Goal: Task Accomplishment & Management: Complete application form

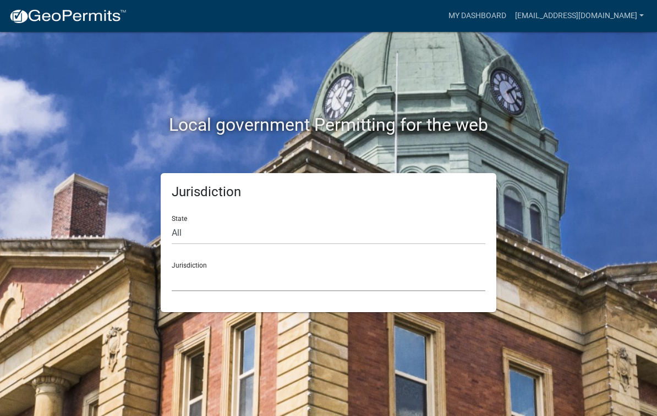
click at [215, 282] on select "Custer County, Colorado Cook County, Georgia Crawford County, Georgia Gilmer Co…" at bounding box center [329, 280] width 314 height 23
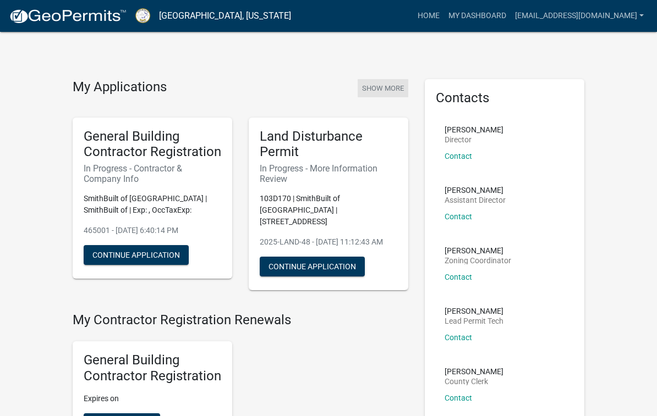
click at [380, 87] on button "Show More" at bounding box center [383, 88] width 51 height 18
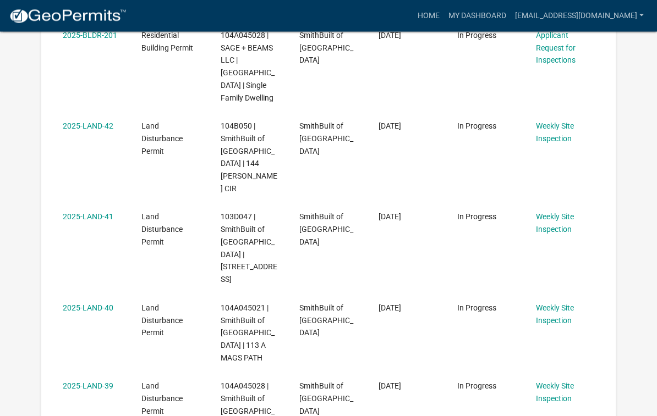
scroll to position [720, 0]
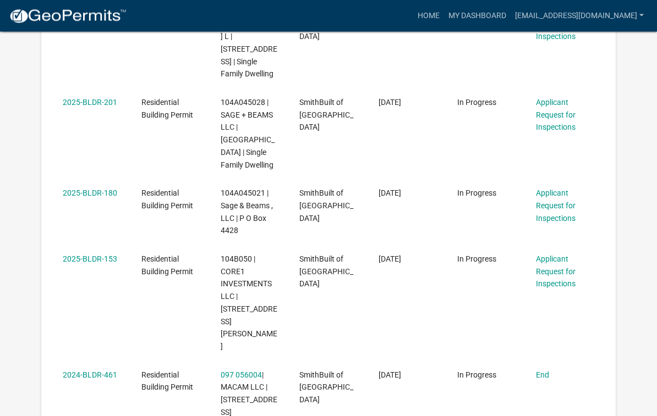
scroll to position [846, 0]
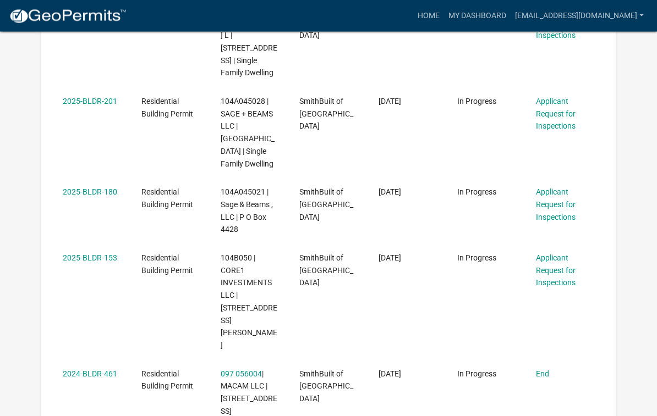
click at [554, 254] on link "Applicant Request for Inspections" at bounding box center [556, 271] width 40 height 34
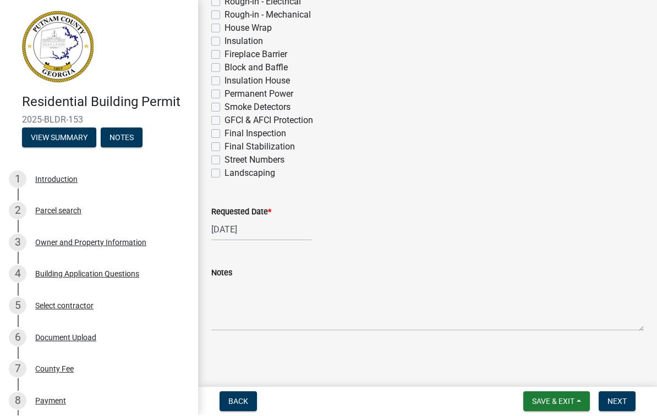
scroll to position [457, 0]
click at [557, 399] on span "Save & Exit" at bounding box center [553, 402] width 42 height 9
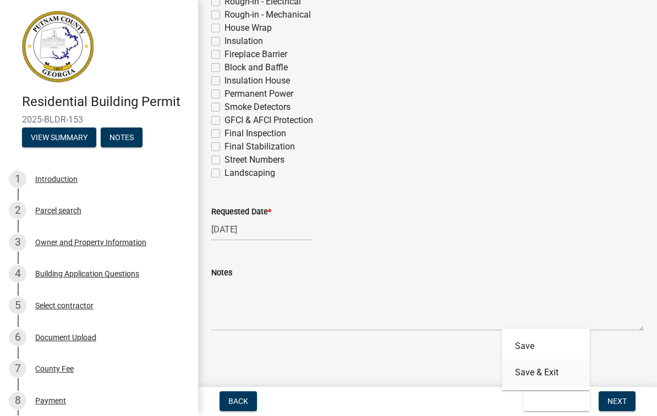
click at [557, 375] on button "Save & Exit" at bounding box center [546, 373] width 88 height 26
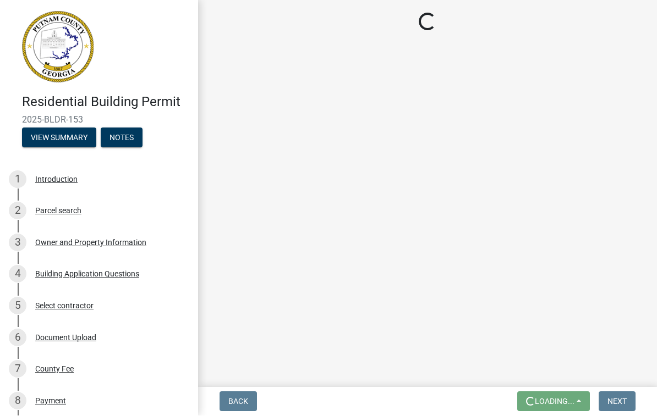
scroll to position [1, 0]
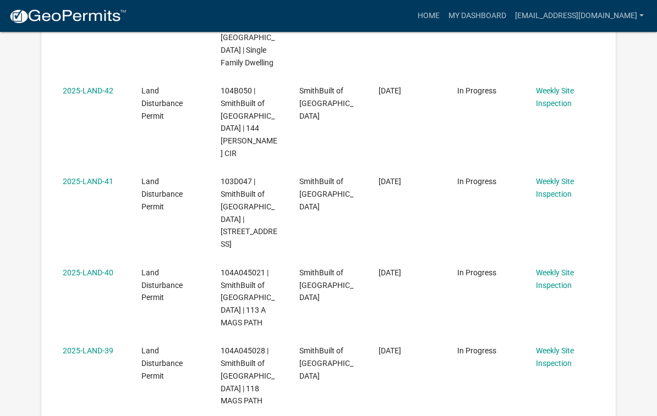
scroll to position [752, 0]
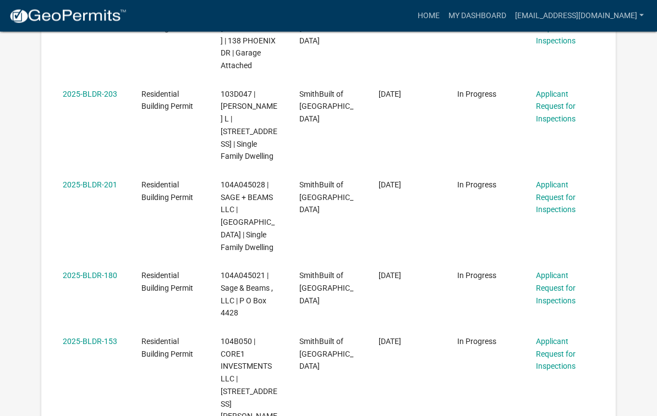
scroll to position [763, 0]
click at [555, 337] on link "Applicant Request for Inspections" at bounding box center [556, 354] width 40 height 34
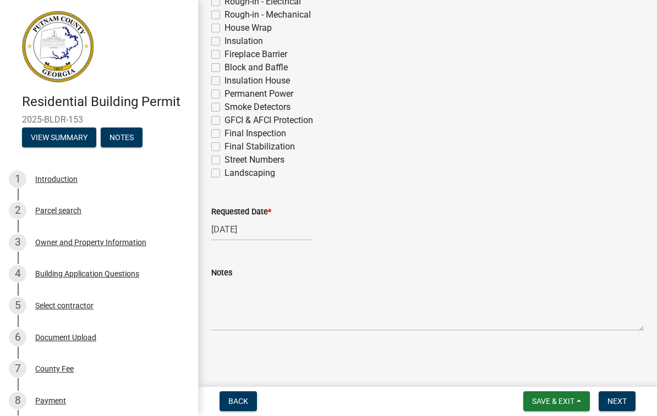
scroll to position [457, 0]
click at [616, 405] on span "Next" at bounding box center [616, 402] width 19 height 9
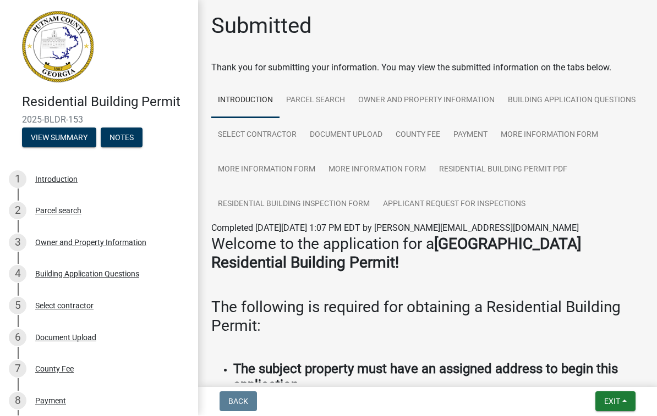
scroll to position [0, 0]
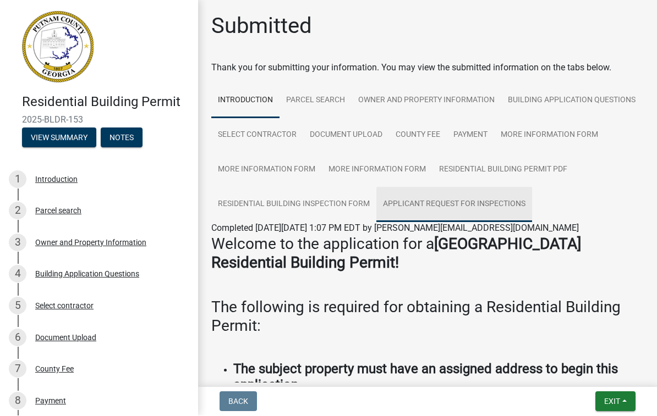
click at [457, 206] on link "Applicant Request for Inspections" at bounding box center [454, 205] width 156 height 35
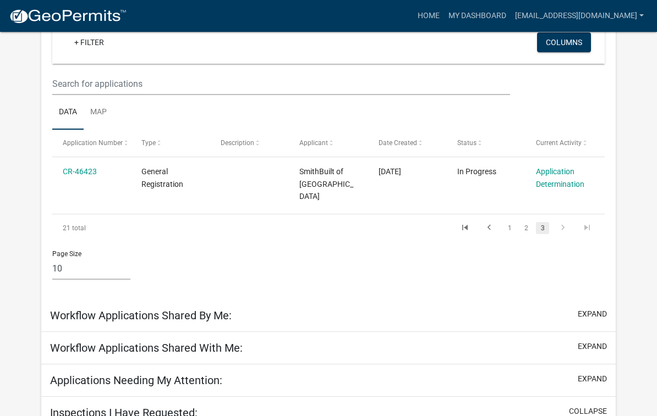
scroll to position [134, 0]
click at [571, 260] on div "Page Size 10 25 50 100" at bounding box center [328, 266] width 569 height 47
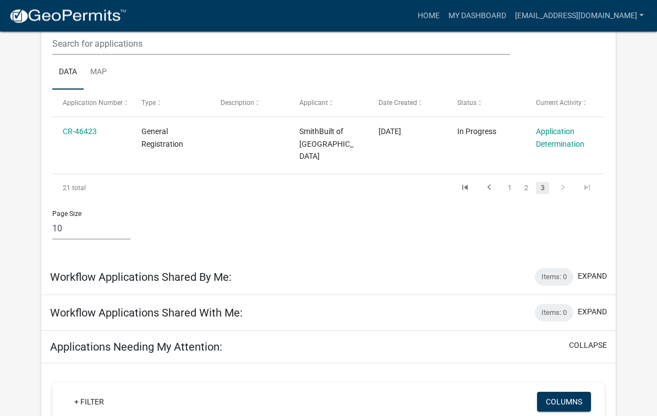
scroll to position [154, 0]
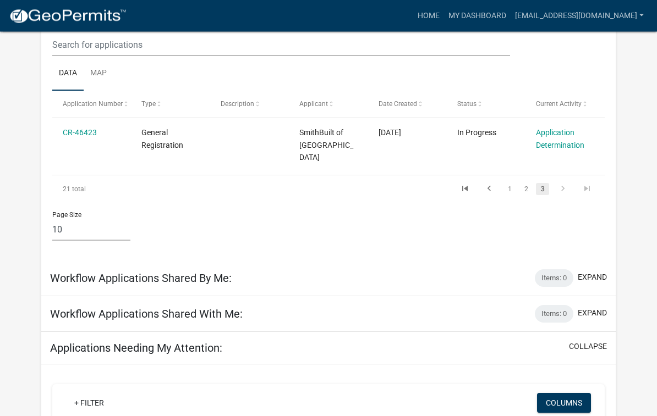
click at [525, 184] on link "2" at bounding box center [525, 190] width 13 height 12
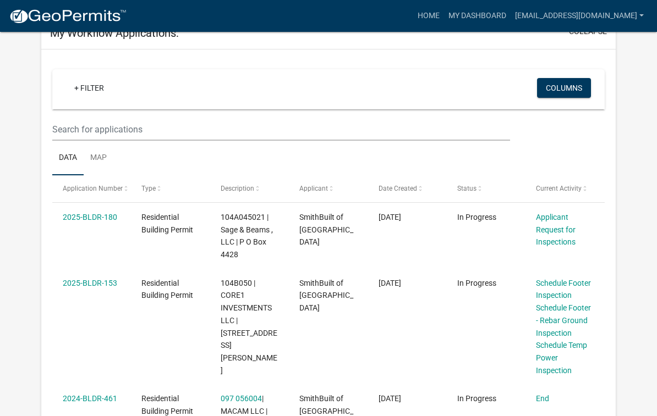
scroll to position [69, 0]
click at [93, 222] on link "2025-BLDR-180" at bounding box center [90, 217] width 54 height 9
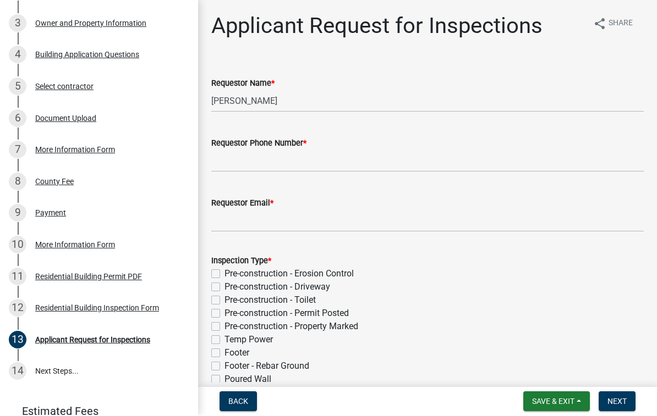
scroll to position [220, 0]
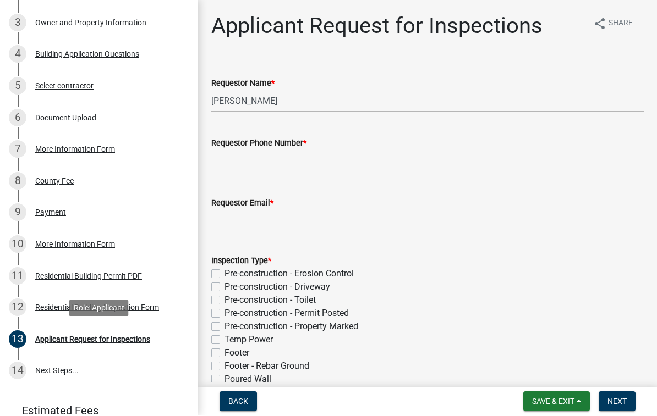
click at [72, 345] on div "13 Applicant Request for Inspections" at bounding box center [95, 340] width 172 height 18
click at [71, 336] on div "Applicant Request for Inspections" at bounding box center [92, 340] width 115 height 8
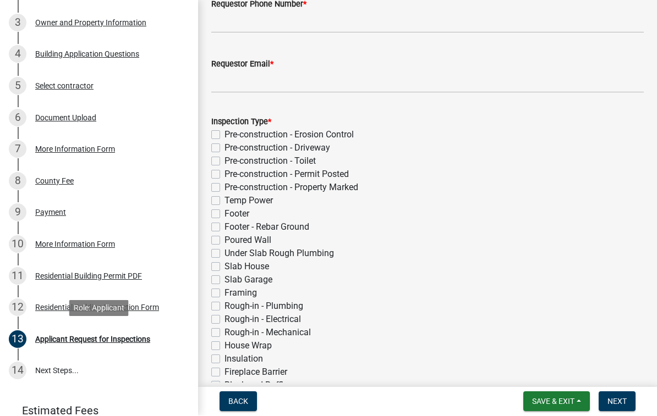
scroll to position [137, 0]
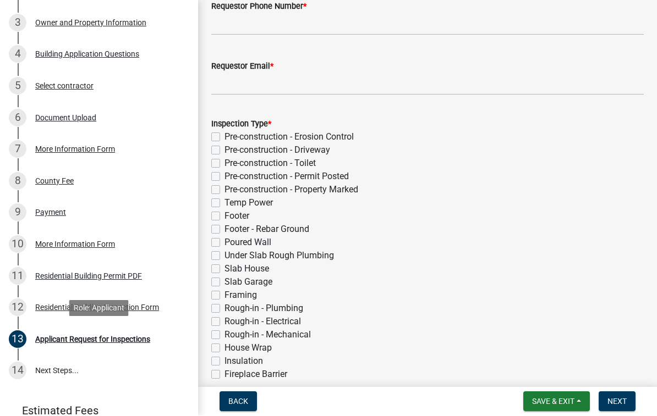
click at [224, 200] on label "Temp Power" at bounding box center [248, 203] width 48 height 13
click at [224, 200] on input "Temp Power" at bounding box center [227, 200] width 7 height 7
checkbox input "true"
checkbox input "false"
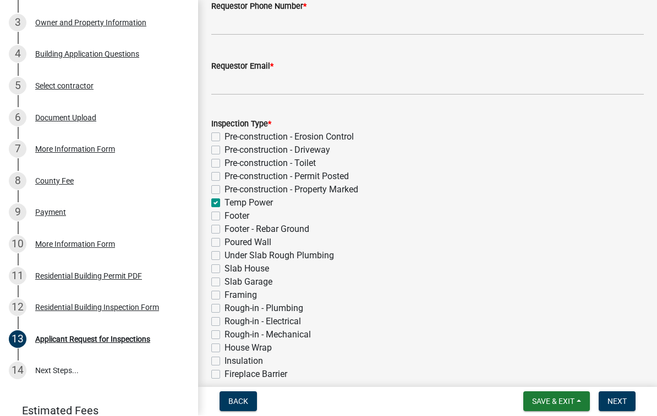
checkbox input "false"
checkbox input "true"
checkbox input "false"
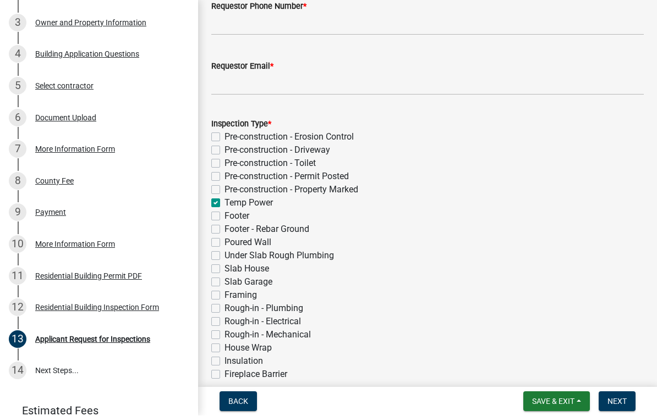
checkbox input "false"
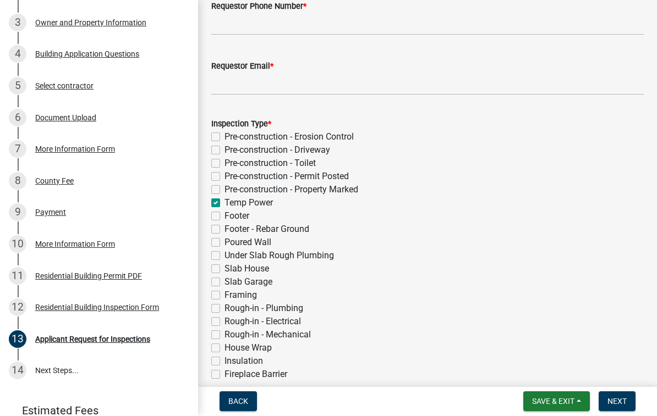
checkbox input "false"
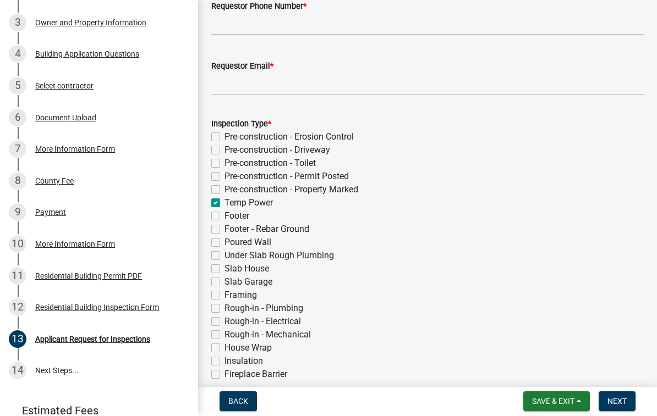
checkbox input "false"
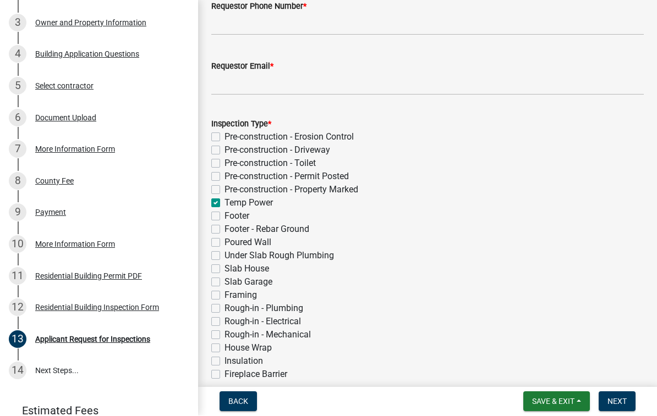
checkbox input "false"
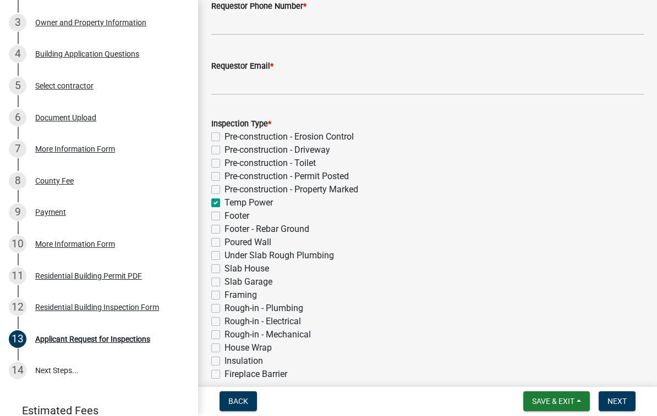
checkbox input "false"
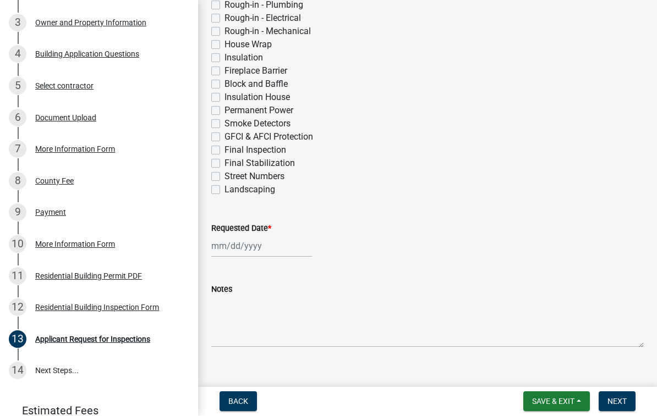
scroll to position [439, 0]
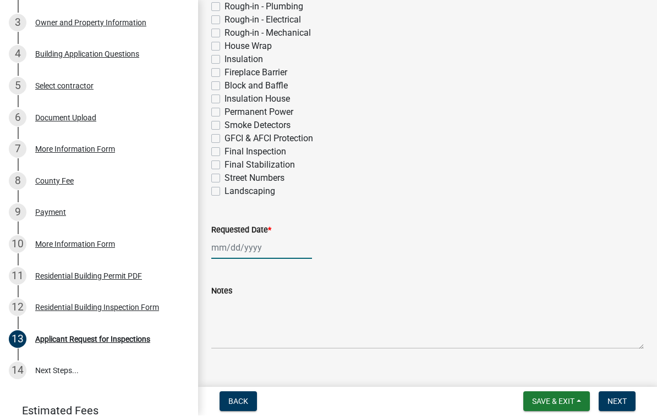
click at [232, 251] on div at bounding box center [261, 248] width 101 height 23
select select "8"
select select "2025"
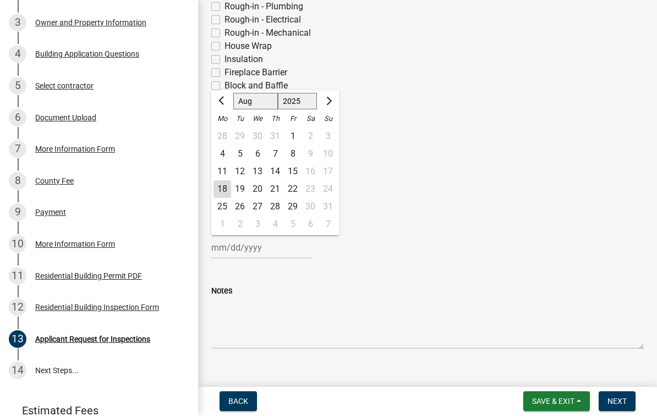
click at [226, 187] on div "18" at bounding box center [222, 190] width 18 height 18
type input "[DATE]"
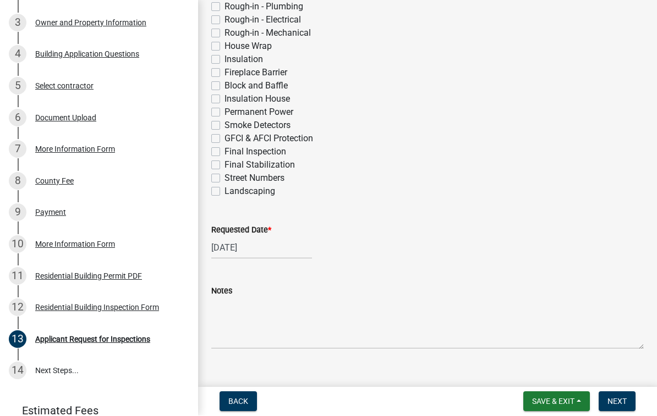
click at [551, 402] on span "Save & Exit" at bounding box center [553, 402] width 42 height 9
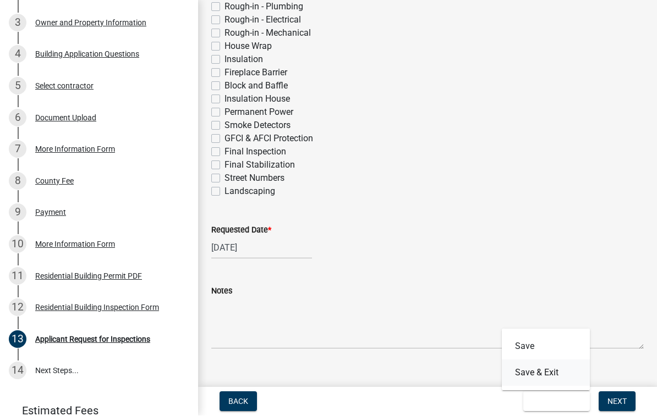
click at [557, 375] on button "Save & Exit" at bounding box center [546, 373] width 88 height 26
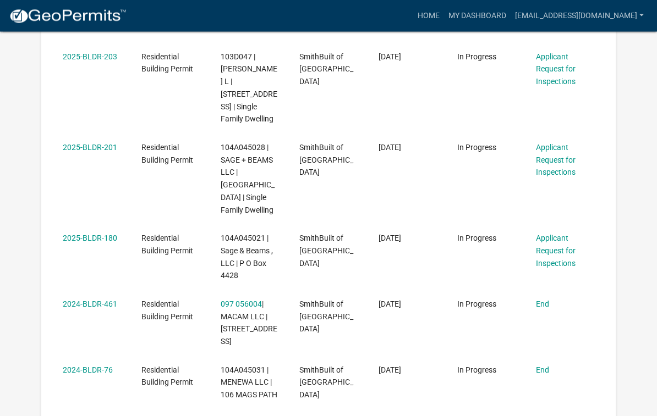
scroll to position [800, 0]
click at [555, 234] on link "Applicant Request for Inspections" at bounding box center [556, 251] width 40 height 34
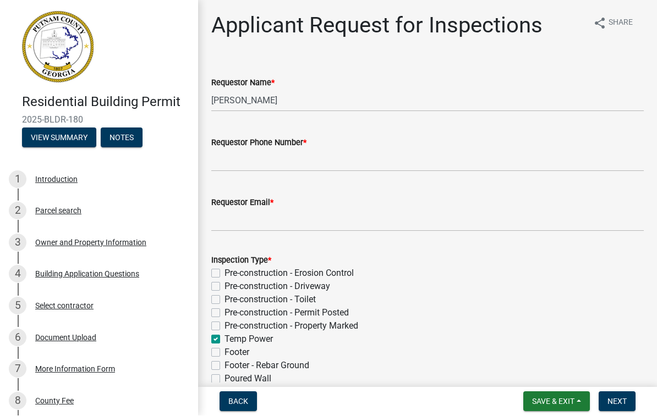
scroll to position [1, 0]
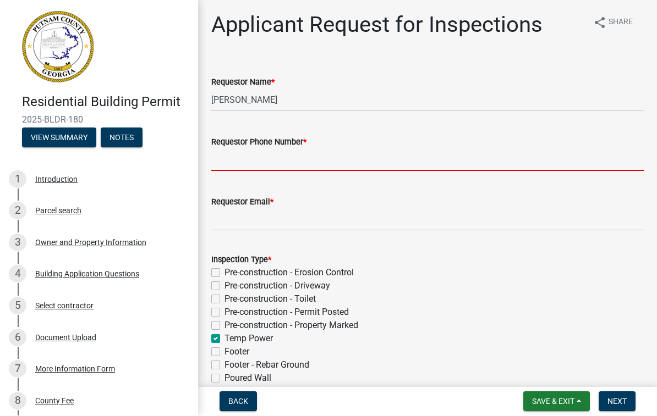
click at [284, 166] on input "Requestor Phone Number *" at bounding box center [427, 160] width 432 height 23
click at [266, 157] on input "Requestor Phone Number *" at bounding box center [427, 160] width 432 height 23
type input "7702313764"
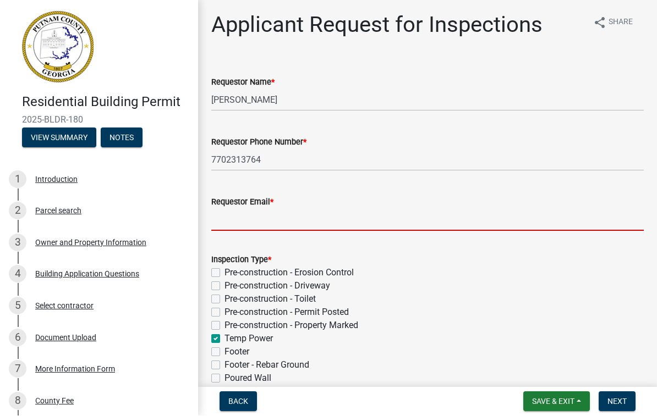
click at [265, 222] on input "Requestor Email *" at bounding box center [427, 220] width 432 height 23
type input "[EMAIL_ADDRESS][DOMAIN_NAME]"
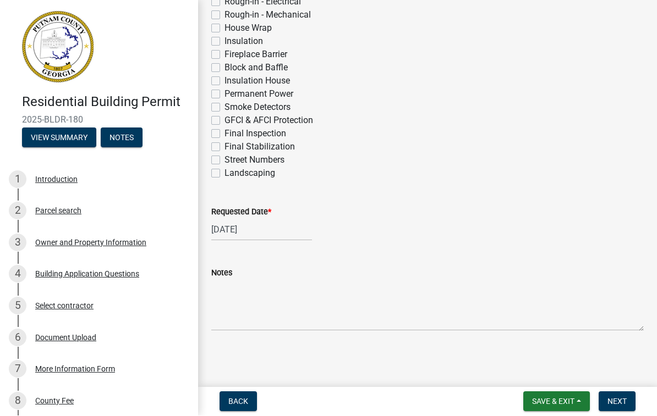
scroll to position [457, 0]
click at [620, 405] on span "Next" at bounding box center [616, 402] width 19 height 9
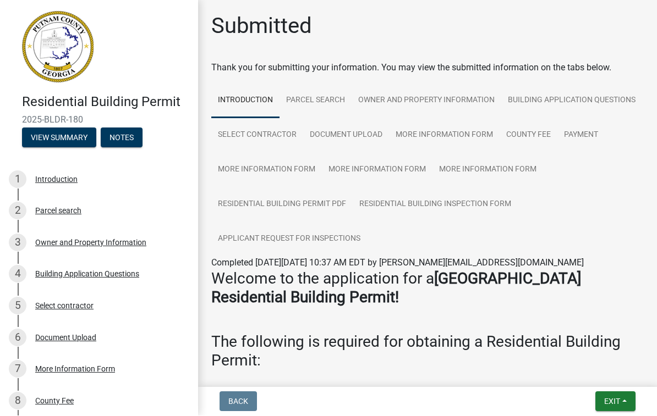
scroll to position [0, 0]
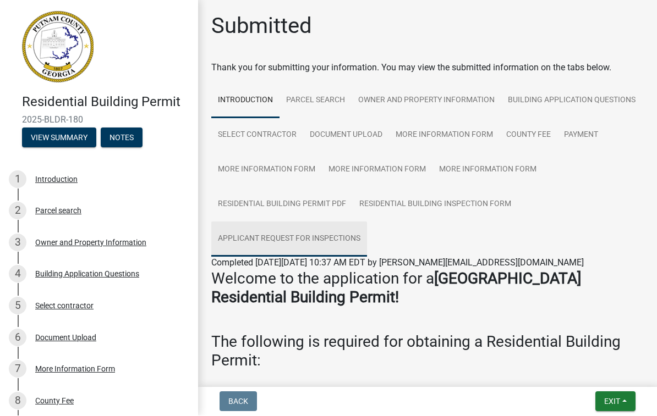
click at [338, 239] on link "Applicant Request for Inspections" at bounding box center [289, 239] width 156 height 35
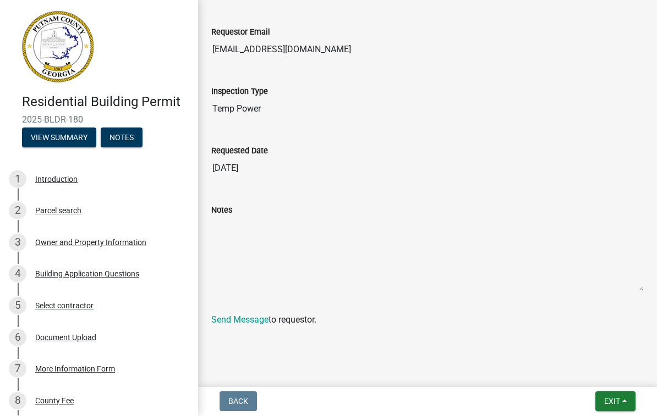
scroll to position [379, 0]
click at [606, 400] on span "Exit" at bounding box center [612, 402] width 16 height 9
click at [595, 370] on button "Save & Exit" at bounding box center [592, 373] width 88 height 26
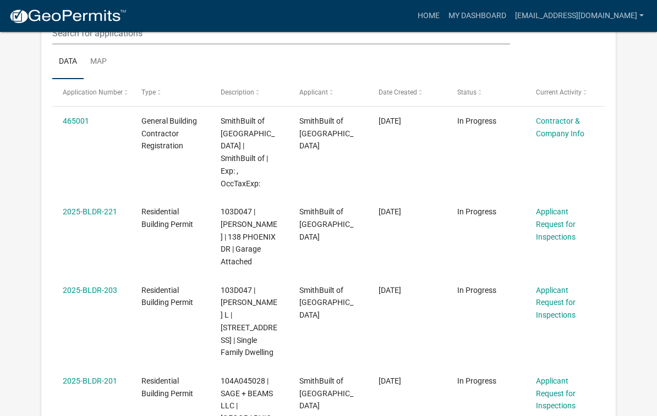
scroll to position [571, 0]
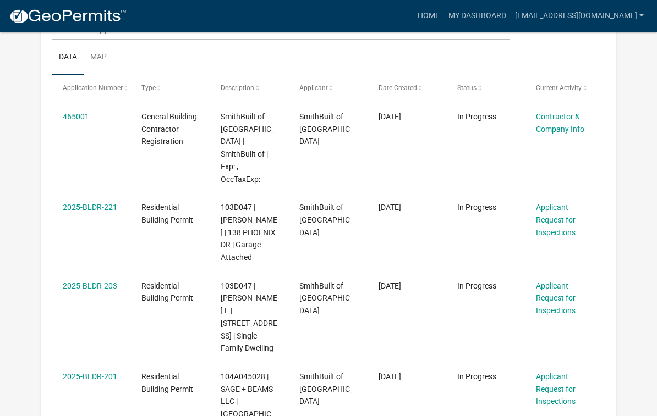
click at [552, 203] on link "Applicant Request for Inspections" at bounding box center [556, 220] width 40 height 34
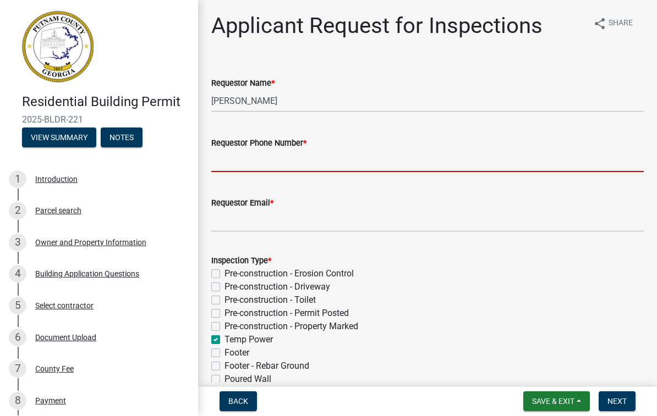
click at [272, 171] on input "Requestor Phone Number *" at bounding box center [427, 161] width 432 height 23
click at [279, 162] on input "Requestor Phone Number *" at bounding box center [427, 161] width 432 height 23
type input "7702313764"
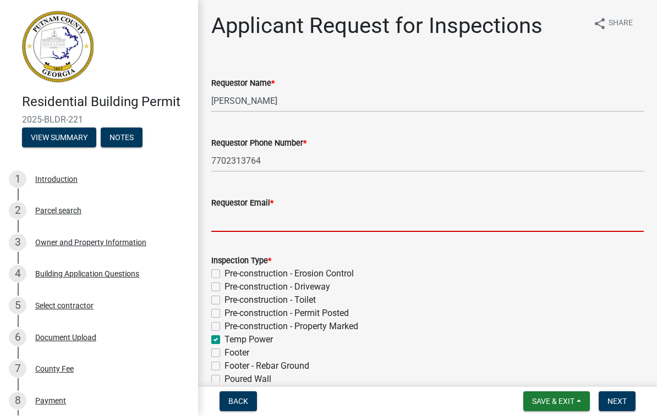
click at [277, 218] on input "Requestor Email *" at bounding box center [427, 221] width 432 height 23
type input "[EMAIL_ADDRESS][DOMAIN_NAME]"
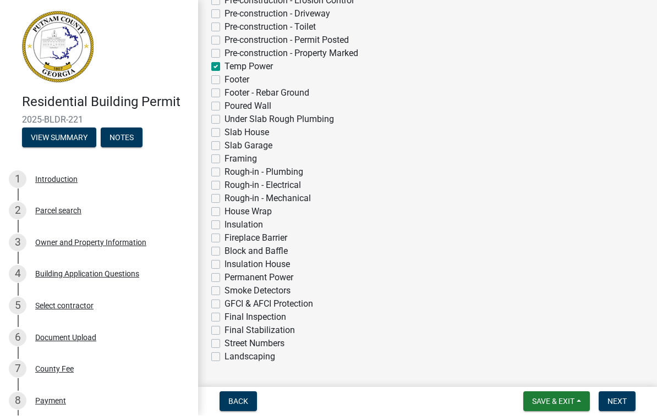
scroll to position [275, 0]
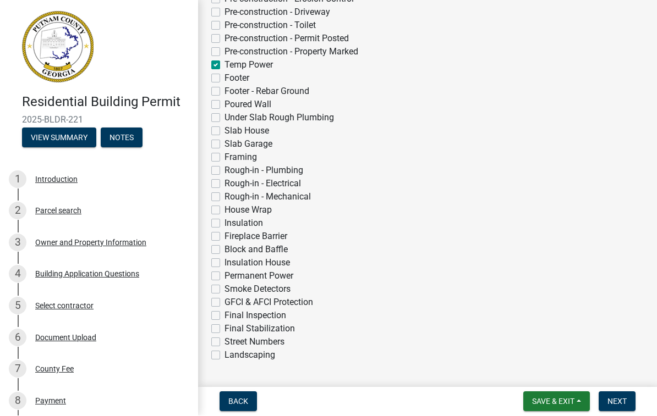
click at [618, 401] on span "Next" at bounding box center [616, 402] width 19 height 9
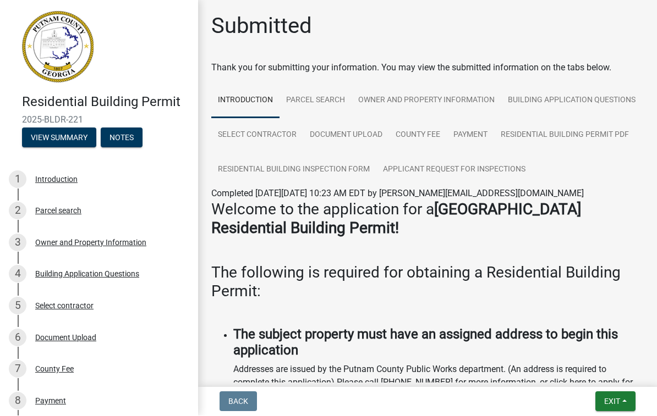
scroll to position [0, 0]
click at [612, 399] on span "Exit" at bounding box center [612, 402] width 16 height 9
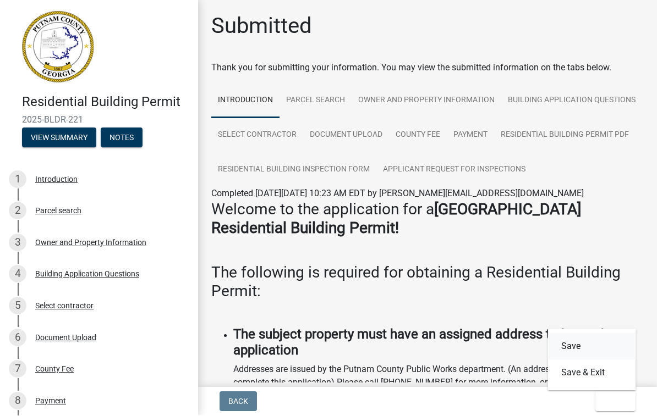
click at [572, 342] on button "Save" at bounding box center [592, 347] width 88 height 26
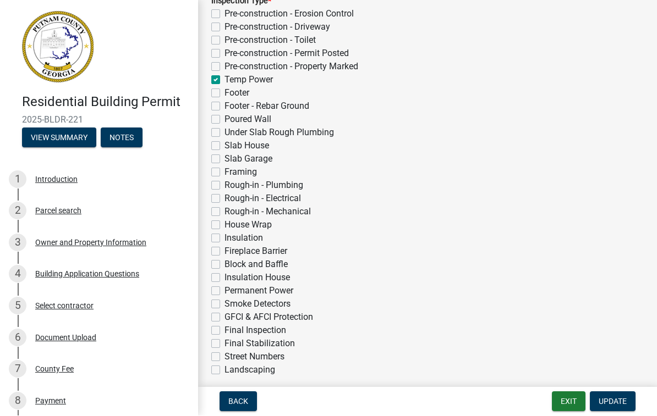
scroll to position [264, 0]
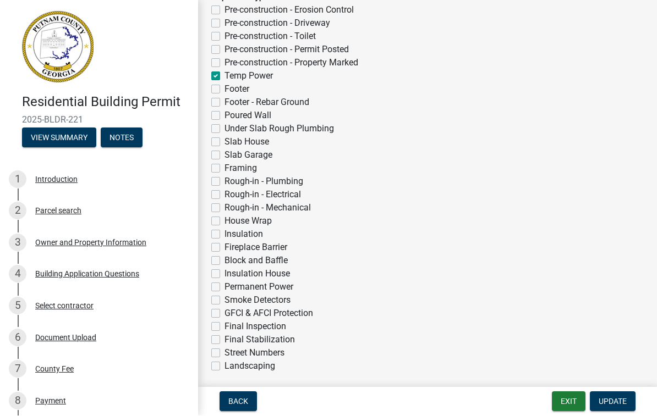
click at [611, 400] on span "Update" at bounding box center [613, 402] width 28 height 9
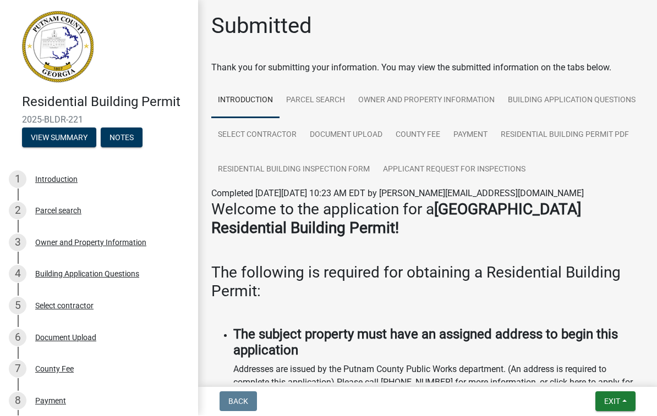
scroll to position [0, 0]
click at [607, 405] on span "Exit" at bounding box center [612, 402] width 16 height 9
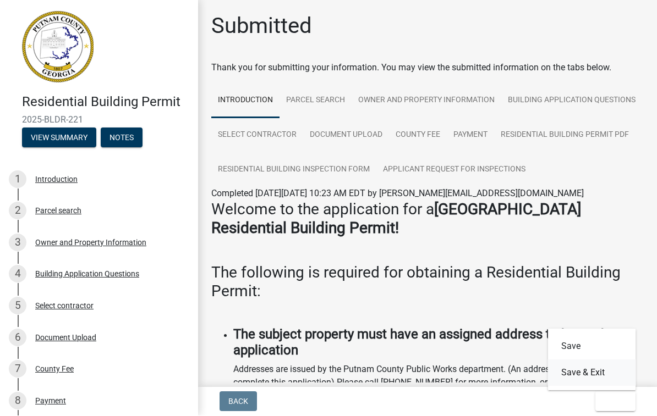
click at [594, 370] on button "Save & Exit" at bounding box center [592, 373] width 88 height 26
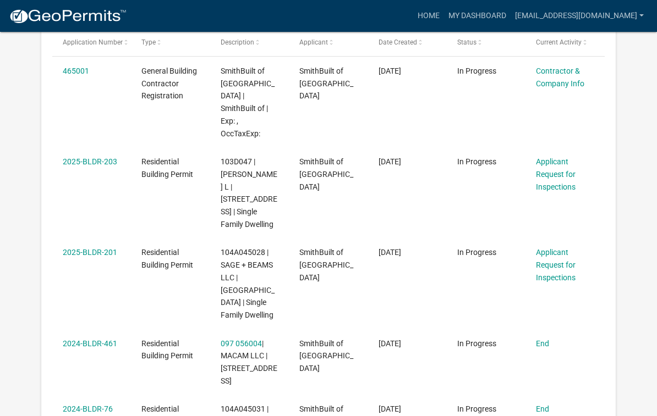
scroll to position [615, 0]
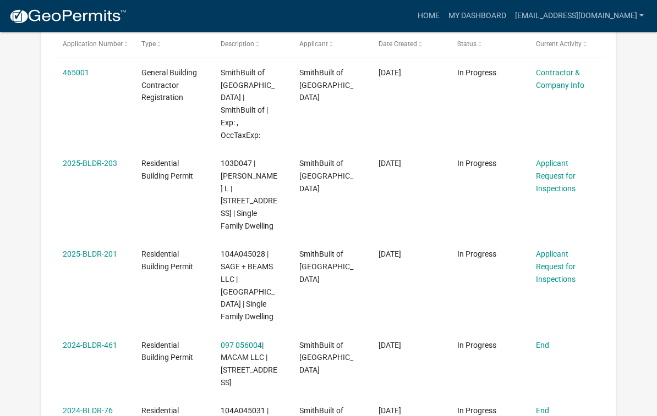
click at [559, 250] on link "Applicant Request for Inspections" at bounding box center [556, 267] width 40 height 34
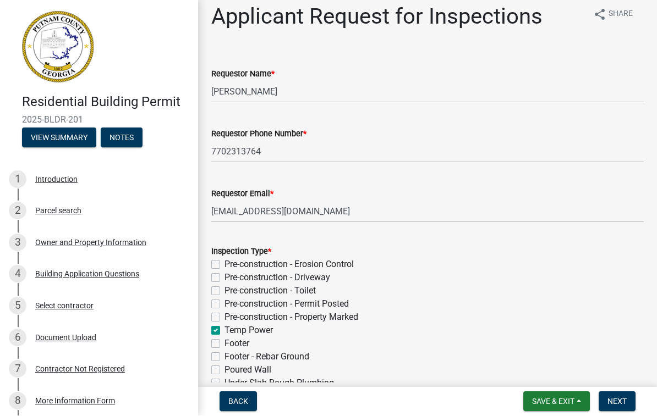
scroll to position [10, 0]
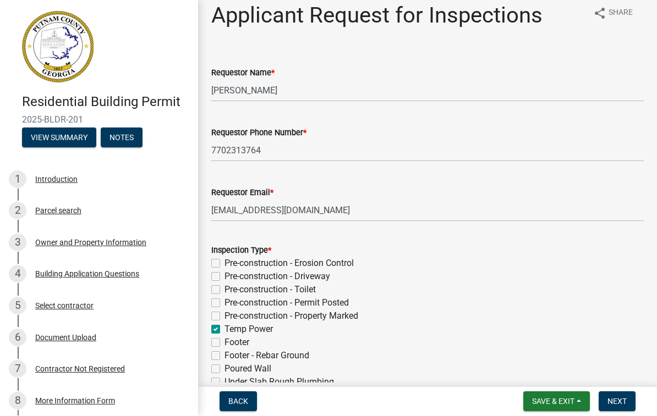
click at [615, 402] on span "Next" at bounding box center [616, 402] width 19 height 9
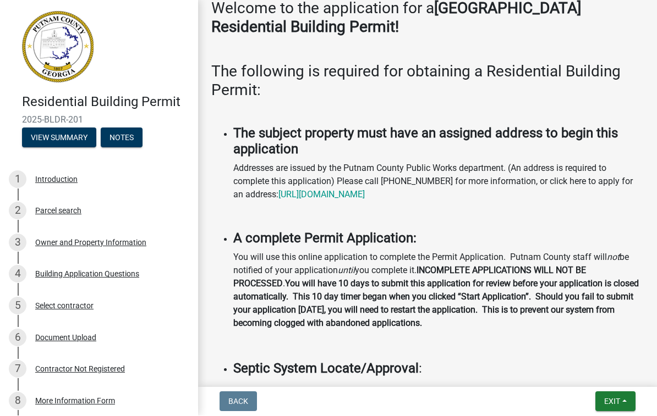
scroll to position [271, 0]
click at [617, 402] on span "Exit" at bounding box center [612, 402] width 16 height 9
click at [601, 371] on button "Save & Exit" at bounding box center [592, 373] width 88 height 26
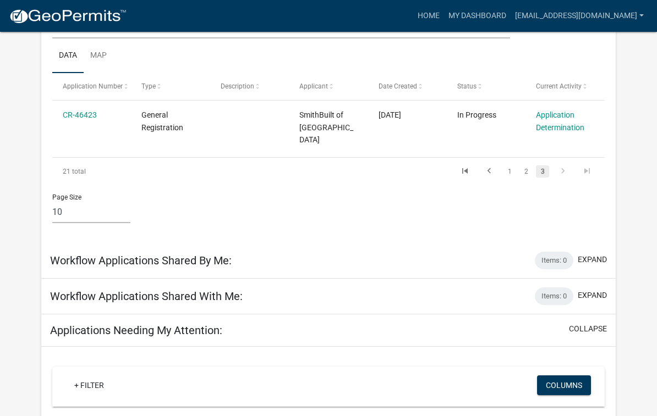
scroll to position [171, 0]
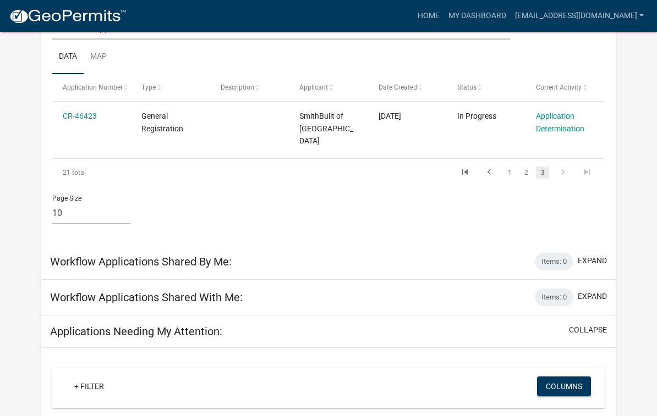
click at [529, 167] on link "2" at bounding box center [525, 173] width 13 height 12
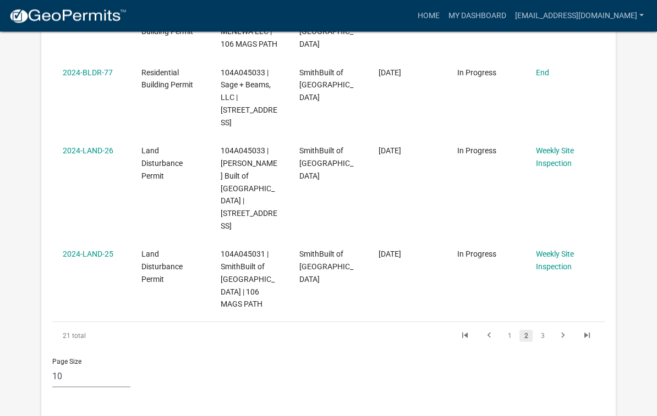
scroll to position [859, 0]
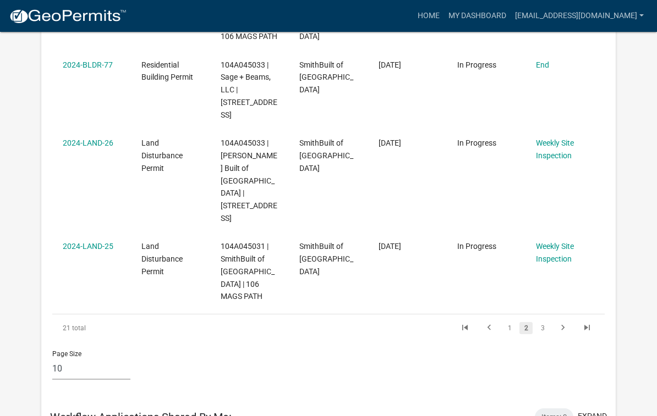
click at [510, 322] on link "1" at bounding box center [509, 328] width 13 height 12
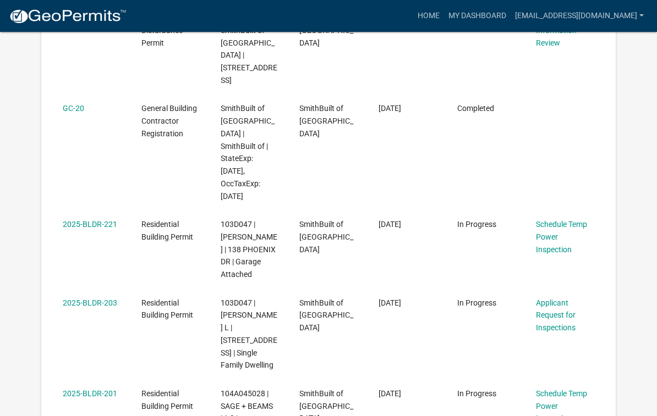
scroll to position [369, 0]
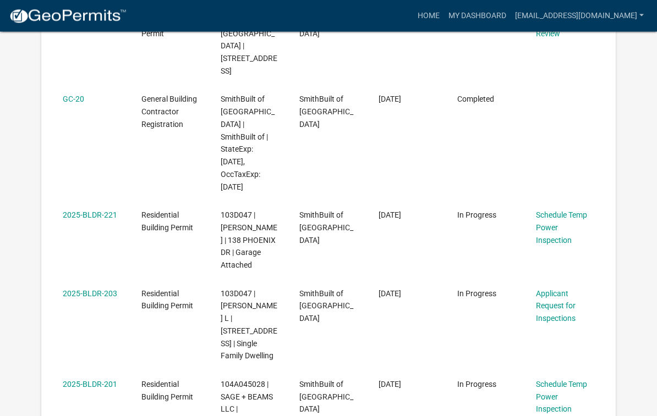
click at [554, 290] on link "Applicant Request for Inspections" at bounding box center [556, 307] width 40 height 34
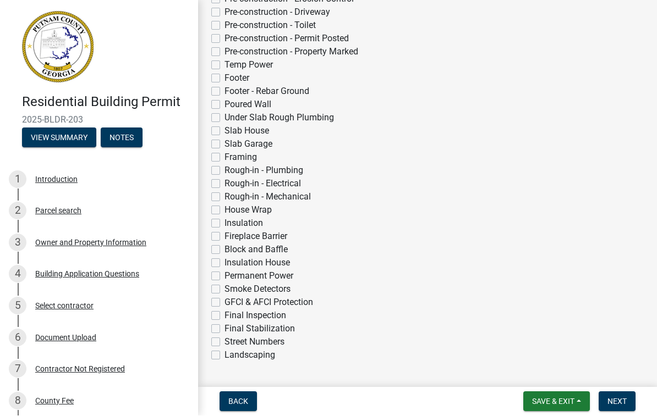
scroll to position [268, 0]
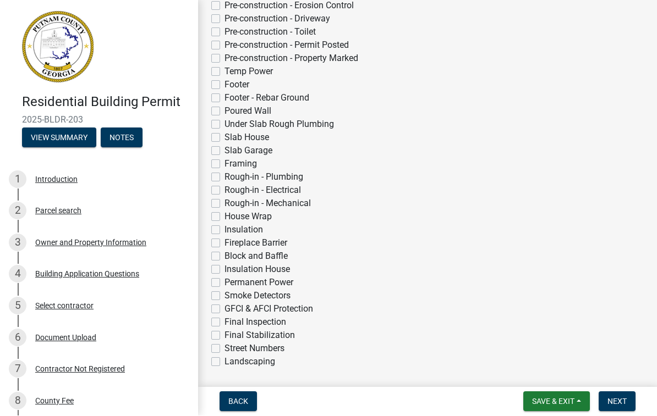
click at [224, 68] on label "Temp Power" at bounding box center [248, 71] width 48 height 13
click at [224, 68] on input "Temp Power" at bounding box center [227, 68] width 7 height 7
checkbox input "true"
checkbox input "false"
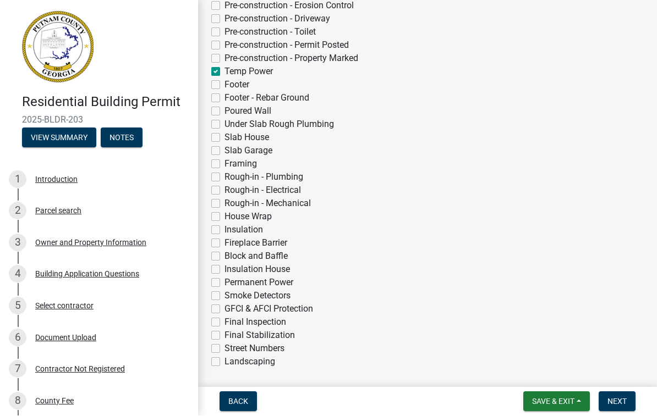
checkbox input "false"
checkbox input "true"
checkbox input "false"
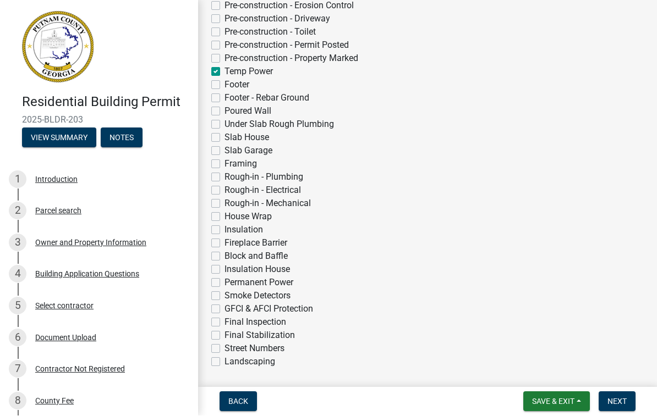
checkbox input "false"
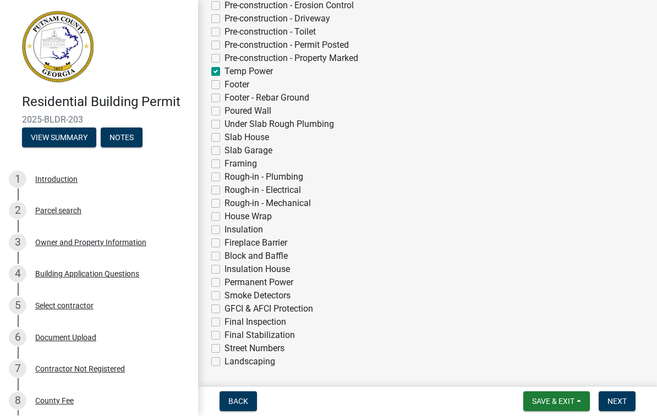
checkbox input "false"
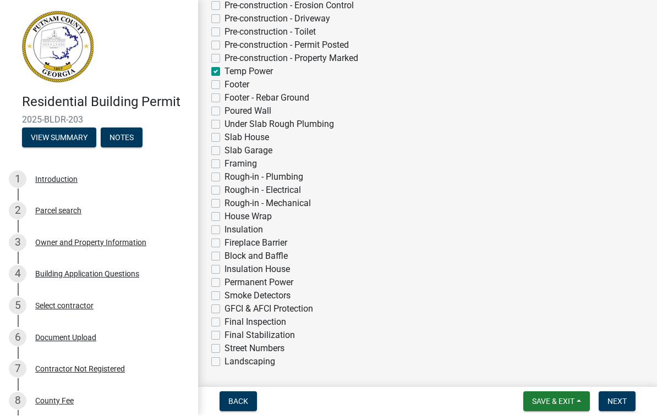
checkbox input "false"
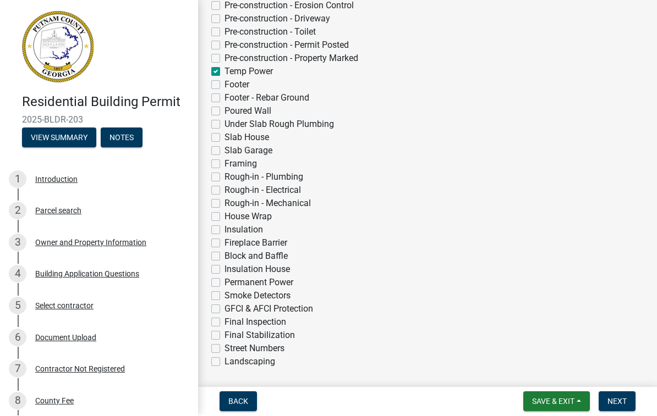
checkbox input "false"
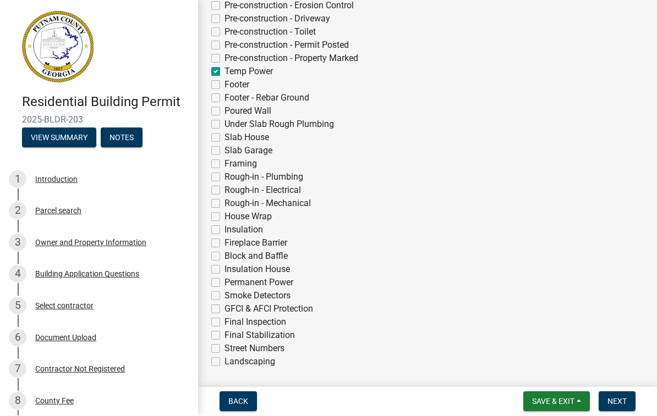
checkbox input "false"
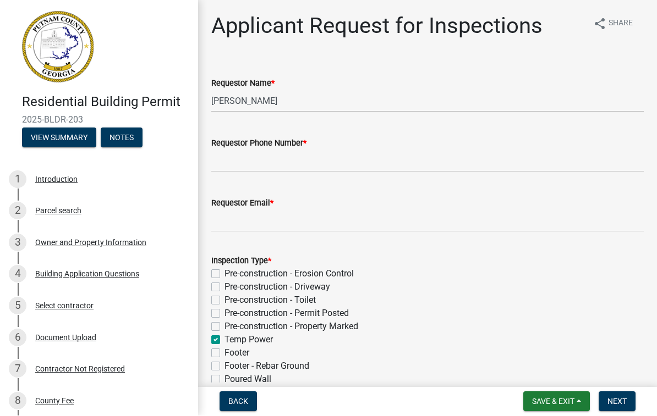
scroll to position [0, 0]
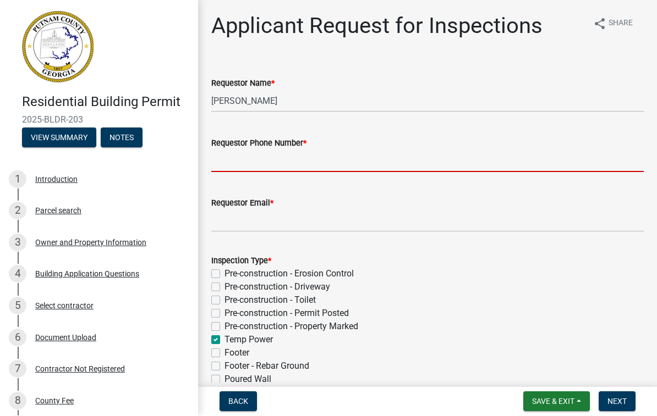
click at [284, 158] on input "Requestor Phone Number *" at bounding box center [427, 161] width 432 height 23
type input "7702313764"
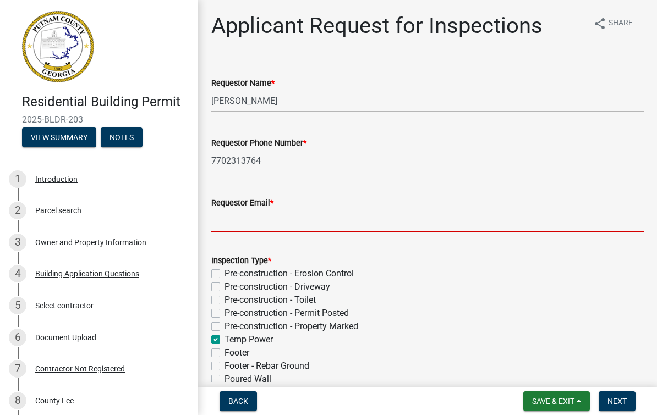
click at [256, 217] on input "Requestor Email *" at bounding box center [427, 221] width 432 height 23
type input "[EMAIL_ADDRESS][DOMAIN_NAME]"
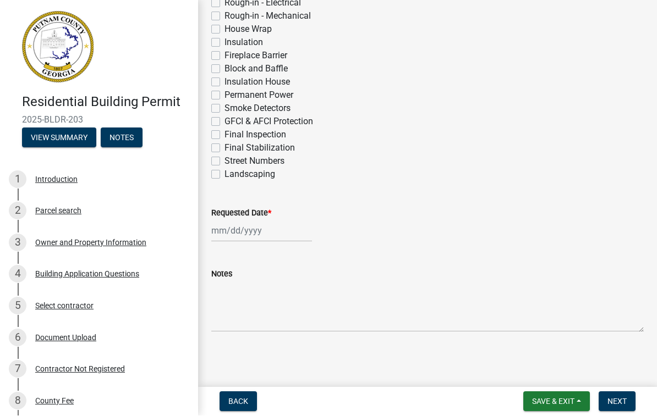
scroll to position [453, 0]
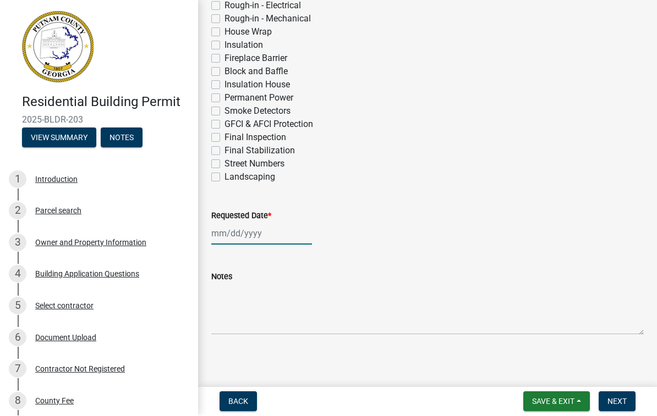
click at [233, 235] on div at bounding box center [261, 234] width 101 height 23
select select "8"
select select "2025"
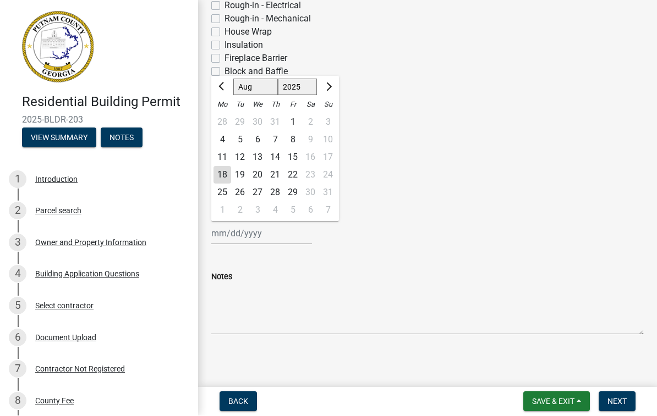
click at [221, 172] on div "18" at bounding box center [222, 176] width 18 height 18
type input "[DATE]"
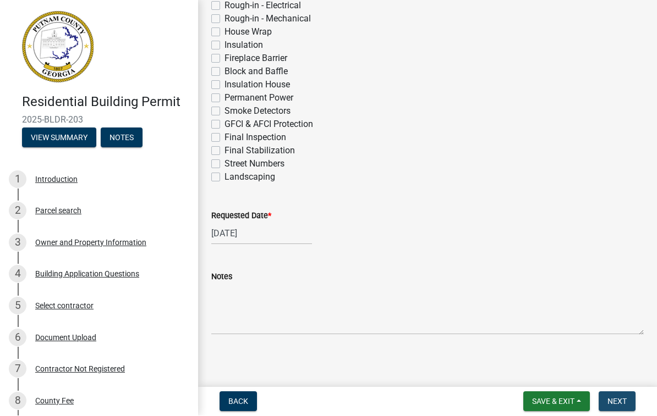
click at [616, 400] on span "Next" at bounding box center [616, 402] width 19 height 9
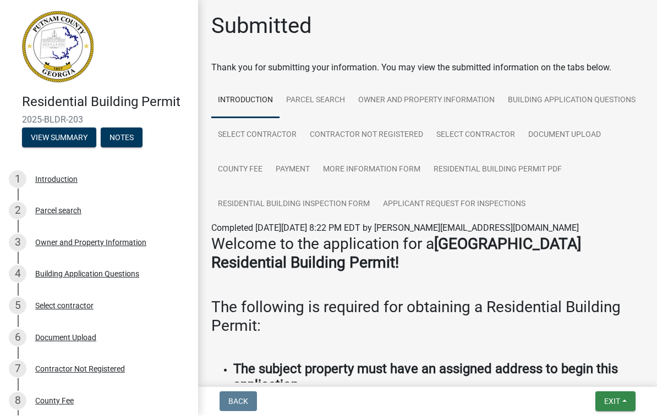
click at [612, 405] on span "Exit" at bounding box center [612, 402] width 16 height 9
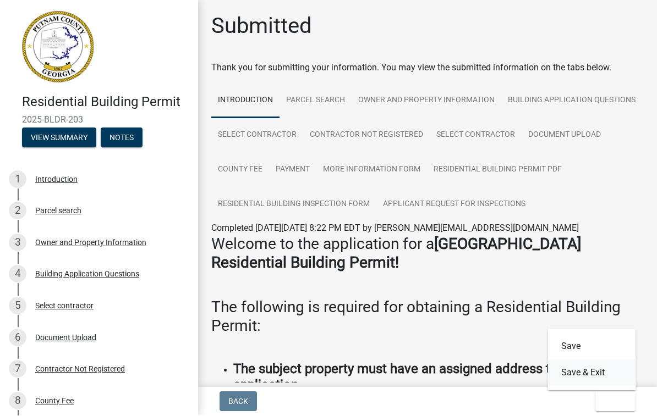
click at [605, 371] on button "Save & Exit" at bounding box center [592, 373] width 88 height 26
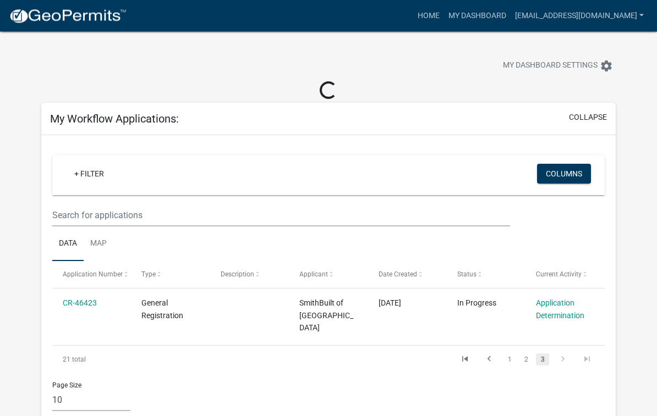
scroll to position [3, 0]
click at [511, 354] on link "1" at bounding box center [509, 360] width 13 height 12
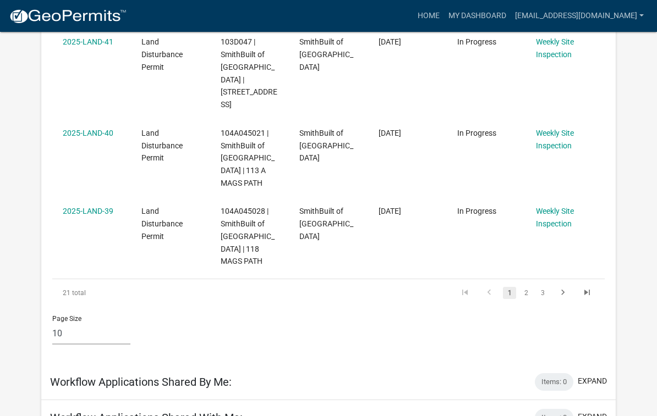
scroll to position [900, 0]
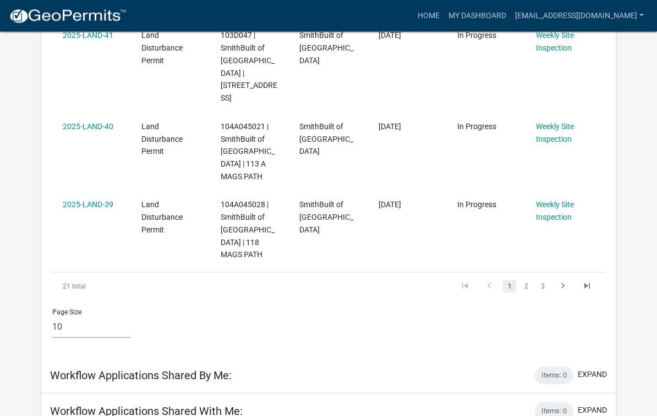
click at [525, 281] on link "2" at bounding box center [525, 287] width 13 height 12
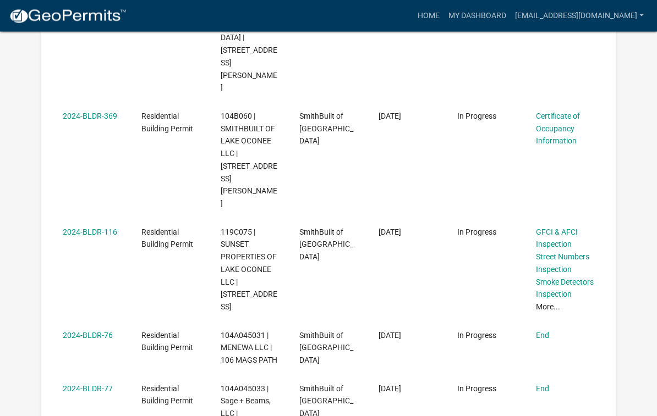
scroll to position [579, 0]
